Goal: Task Accomplishment & Management: Use online tool/utility

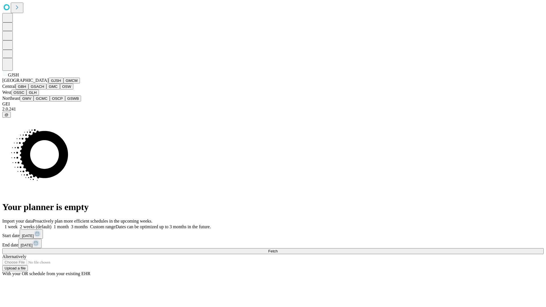
click at [49, 84] on button "GJSH" at bounding box center [56, 81] width 15 height 6
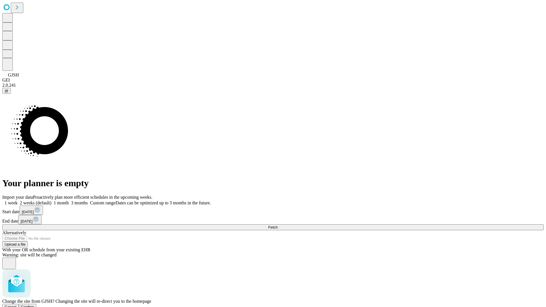
click at [34, 305] on span "Confirm" at bounding box center [27, 307] width 13 height 4
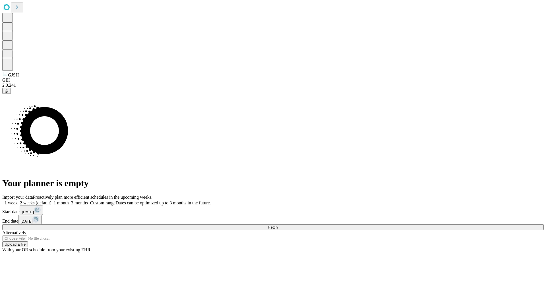
click at [51, 200] on label "2 weeks (default)" at bounding box center [35, 202] width 34 height 5
click at [277, 225] on span "Fetch" at bounding box center [272, 227] width 9 height 4
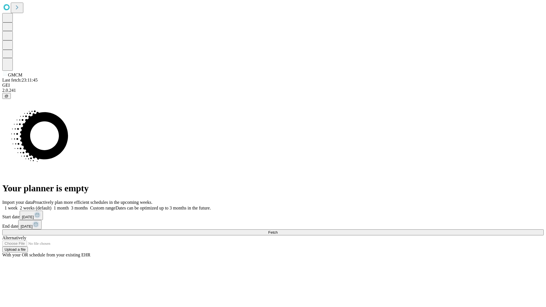
click at [51, 205] on label "2 weeks (default)" at bounding box center [35, 207] width 34 height 5
click at [277, 230] on span "Fetch" at bounding box center [272, 232] width 9 height 4
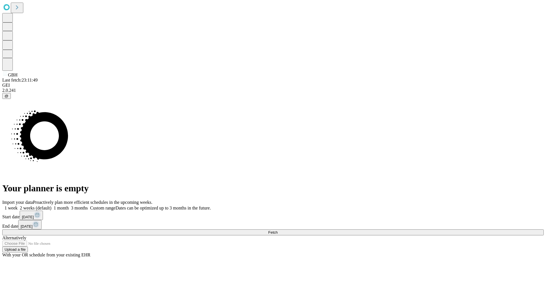
click at [51, 205] on label "2 weeks (default)" at bounding box center [35, 207] width 34 height 5
click at [277, 230] on span "Fetch" at bounding box center [272, 232] width 9 height 4
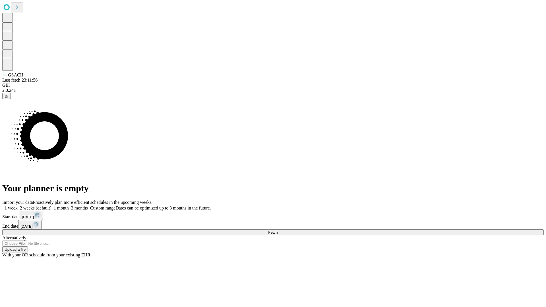
click at [51, 205] on label "2 weeks (default)" at bounding box center [35, 207] width 34 height 5
click at [277, 230] on span "Fetch" at bounding box center [272, 232] width 9 height 4
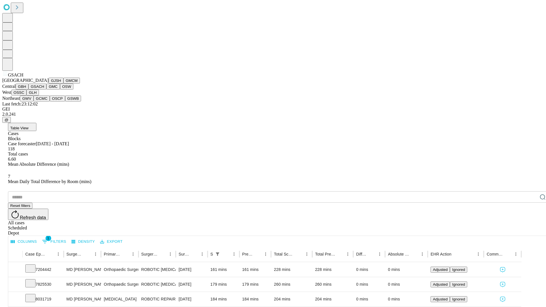
click at [46, 90] on button "GMC" at bounding box center [52, 87] width 13 height 6
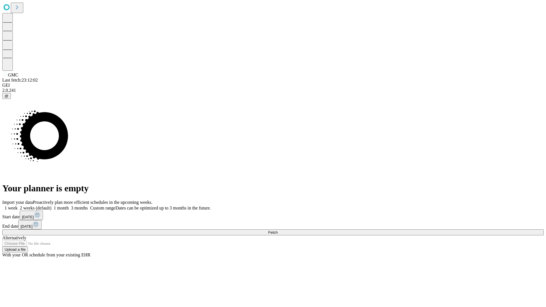
click at [51, 205] on label "2 weeks (default)" at bounding box center [35, 207] width 34 height 5
click at [277, 230] on span "Fetch" at bounding box center [272, 232] width 9 height 4
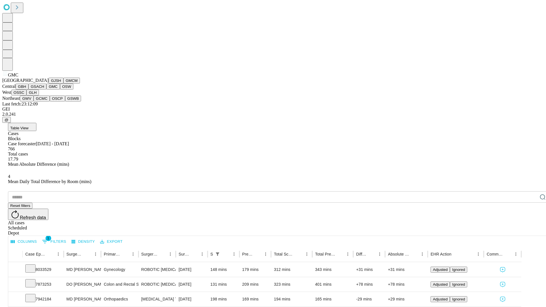
click at [60, 90] on button "OSW" at bounding box center [67, 87] width 14 height 6
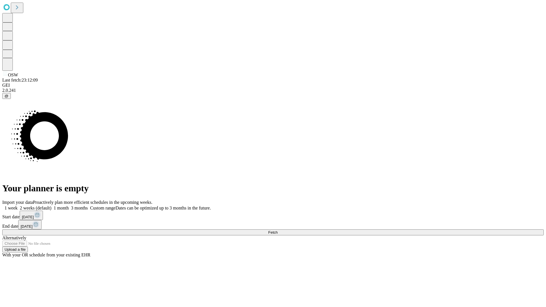
click at [277, 230] on span "Fetch" at bounding box center [272, 232] width 9 height 4
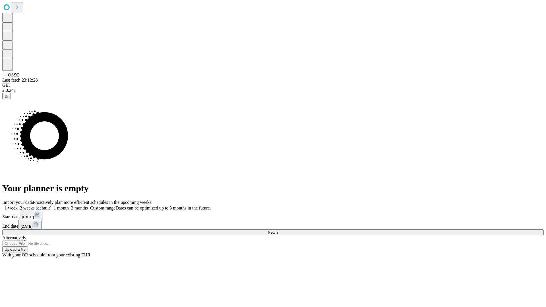
click at [277, 230] on span "Fetch" at bounding box center [272, 232] width 9 height 4
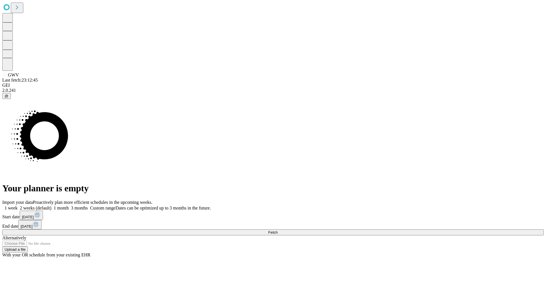
click at [51, 205] on label "2 weeks (default)" at bounding box center [35, 207] width 34 height 5
click at [277, 230] on span "Fetch" at bounding box center [272, 232] width 9 height 4
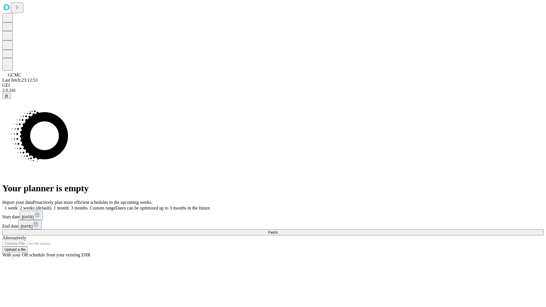
click at [51, 205] on label "2 weeks (default)" at bounding box center [35, 207] width 34 height 5
click at [277, 230] on span "Fetch" at bounding box center [272, 232] width 9 height 4
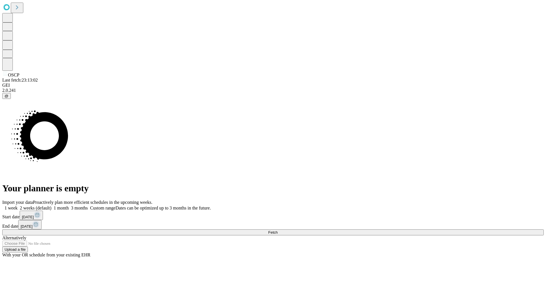
click at [51, 205] on label "2 weeks (default)" at bounding box center [35, 207] width 34 height 5
click at [277, 230] on span "Fetch" at bounding box center [272, 232] width 9 height 4
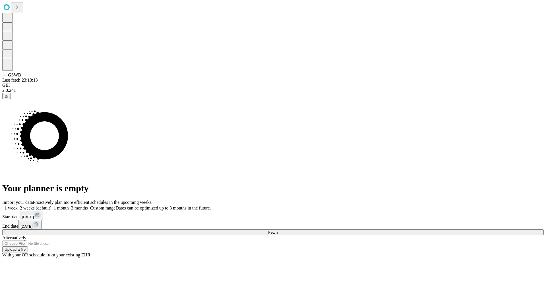
click at [51, 205] on label "2 weeks (default)" at bounding box center [35, 207] width 34 height 5
click at [277, 230] on span "Fetch" at bounding box center [272, 232] width 9 height 4
